Goal: Task Accomplishment & Management: Use online tool/utility

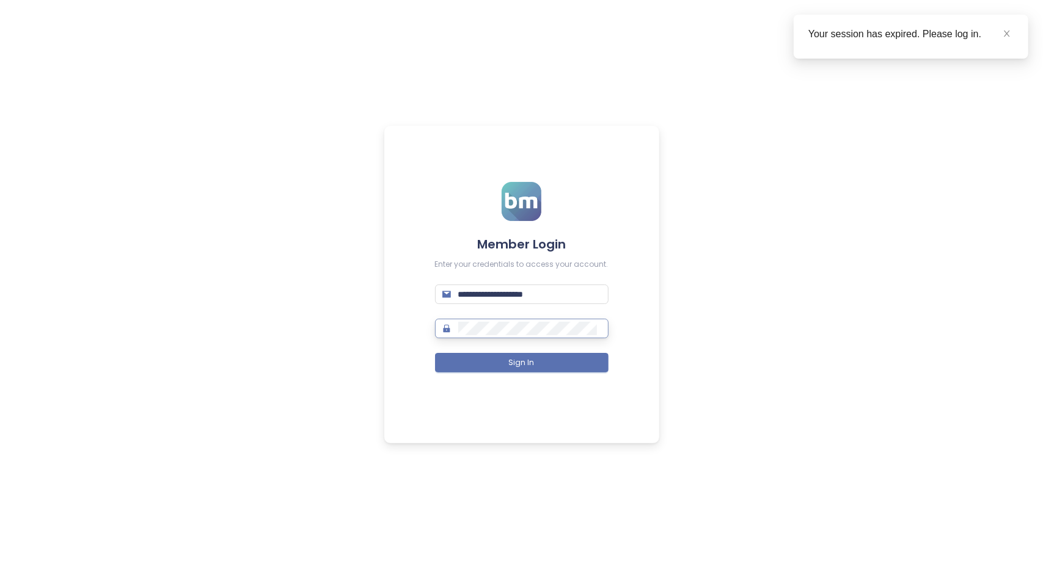
type input "**********"
click at [536, 368] on button "Sign In" at bounding box center [522, 363] width 174 height 20
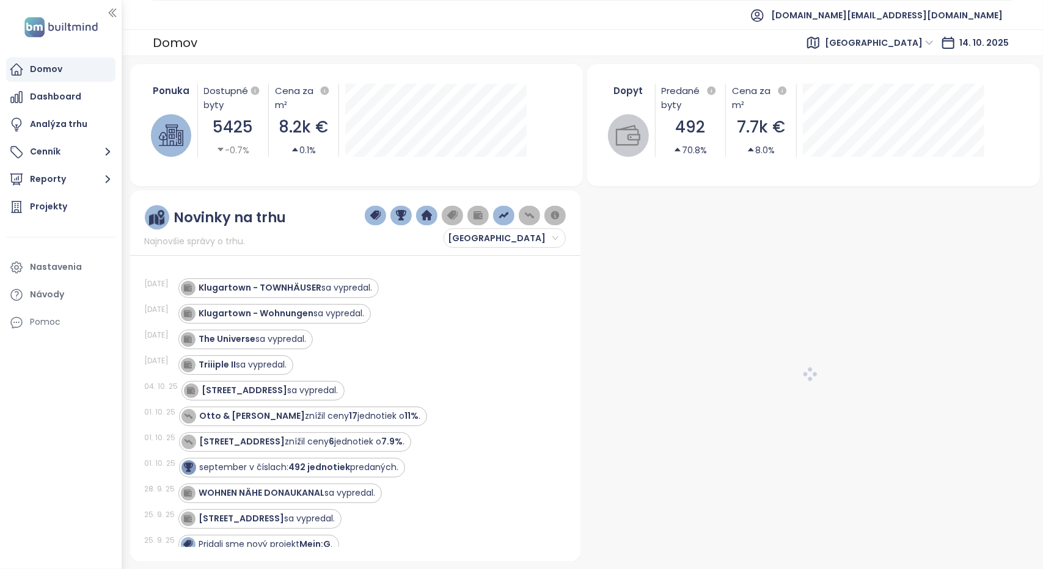
click at [916, 36] on span "Vienna" at bounding box center [879, 43] width 109 height 18
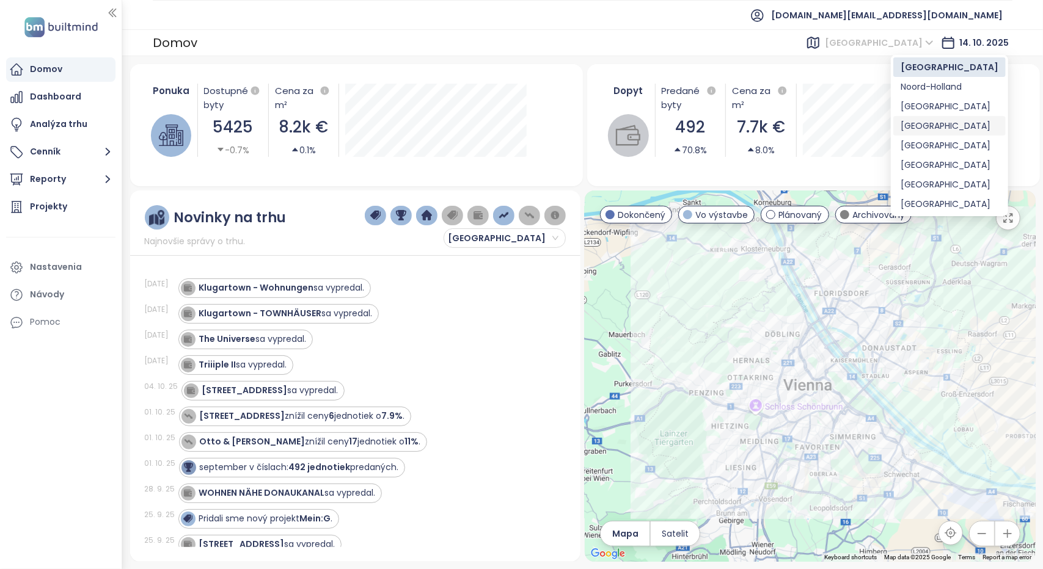
click at [923, 126] on div "Brussels" at bounding box center [950, 125] width 98 height 13
